Goal: Task Accomplishment & Management: Use online tool/utility

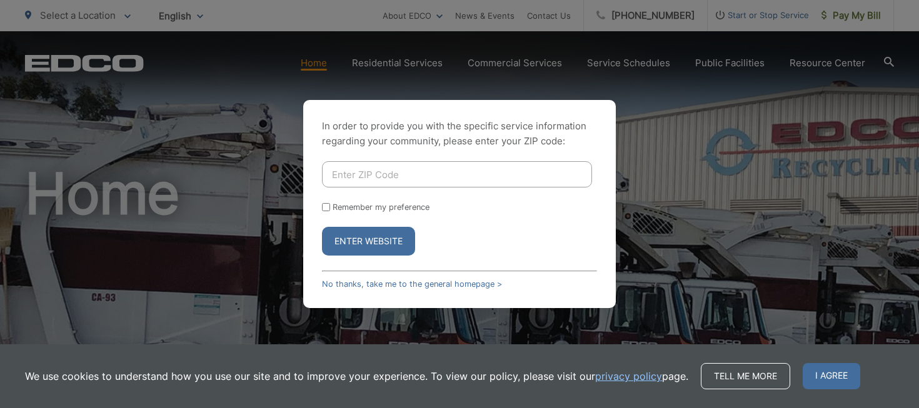
click at [438, 186] on input "Enter ZIP Code" at bounding box center [457, 174] width 270 height 26
type input "91945"
click at [376, 234] on button "Enter Website" at bounding box center [368, 241] width 93 height 29
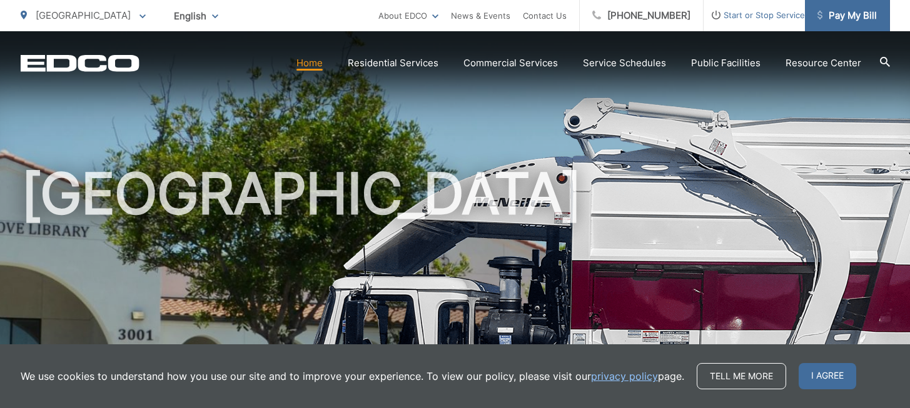
click at [829, 19] on span "Pay My Bill" at bounding box center [846, 15] width 59 height 15
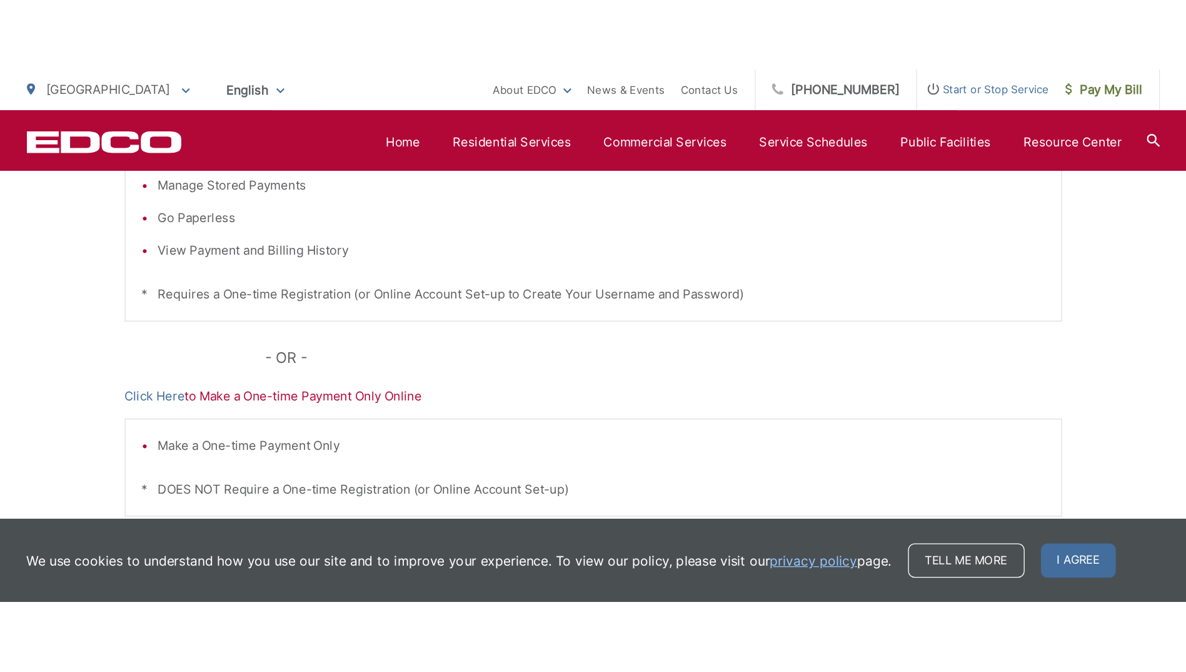
scroll to position [188, 0]
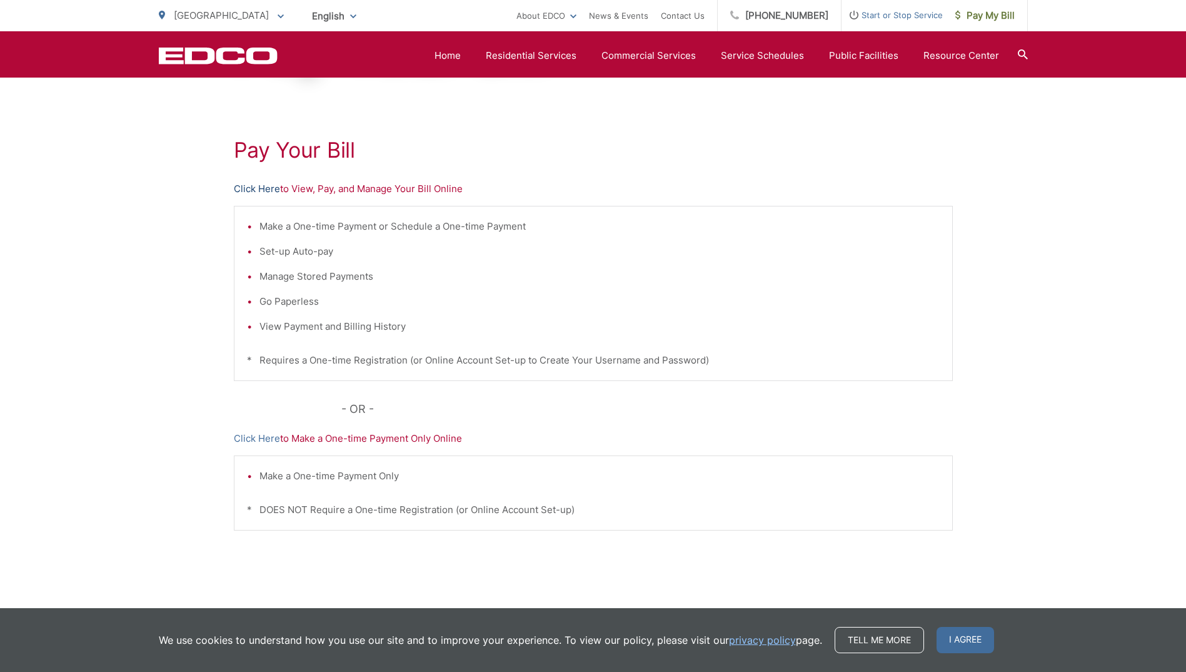
click at [248, 183] on link "Click Here" at bounding box center [257, 188] width 46 height 15
